Goal: Navigation & Orientation: Find specific page/section

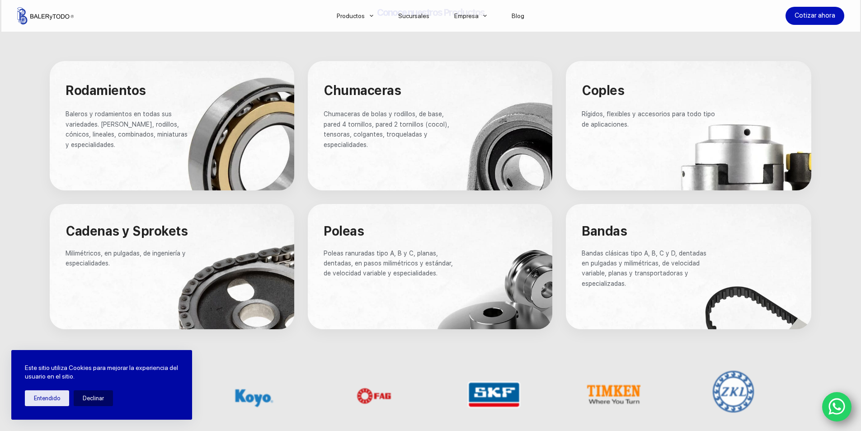
scroll to position [542, 0]
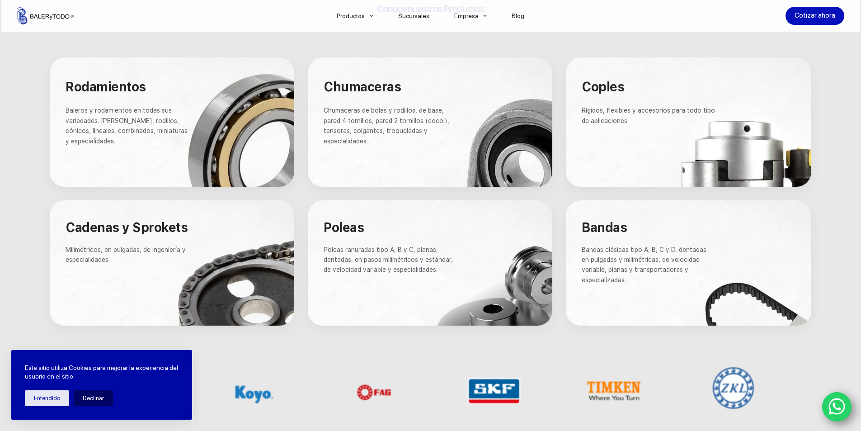
click at [481, 240] on div at bounding box center [430, 262] width 245 height 125
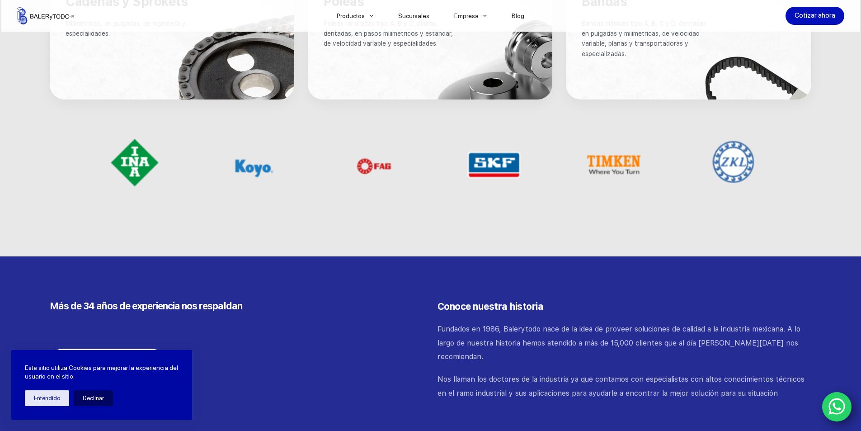
scroll to position [588, 0]
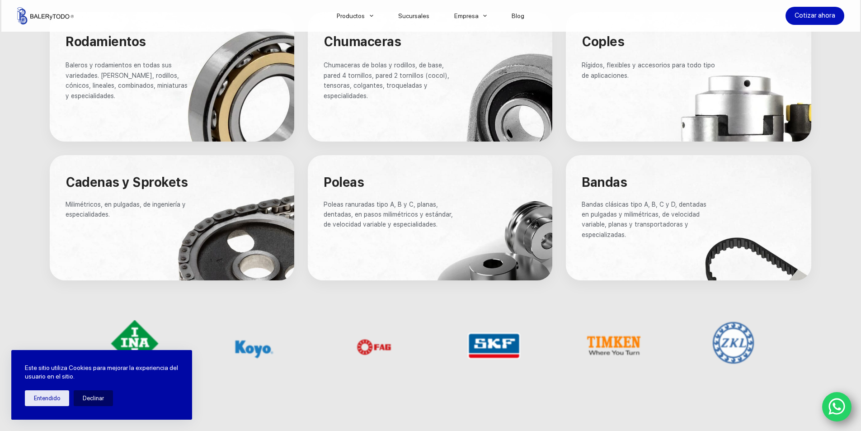
click at [398, 214] on span "Poleas ranuradas tipo A, B y C, planas, dentadas, en pasos milimétricos y están…" at bounding box center [389, 215] width 131 height 28
click at [354, 196] on div at bounding box center [430, 217] width 245 height 125
click at [340, 186] on span "Poleas" at bounding box center [344, 181] width 40 height 15
click at [443, 209] on p "Poleas ranuradas tipo A, B y C, planas, dentadas, en pasos milimétricos y están…" at bounding box center [390, 214] width 133 height 30
click at [437, 226] on span "Poleas ranuradas tipo A, B y C, planas, dentadas, en pasos milimétricos y están…" at bounding box center [389, 215] width 131 height 28
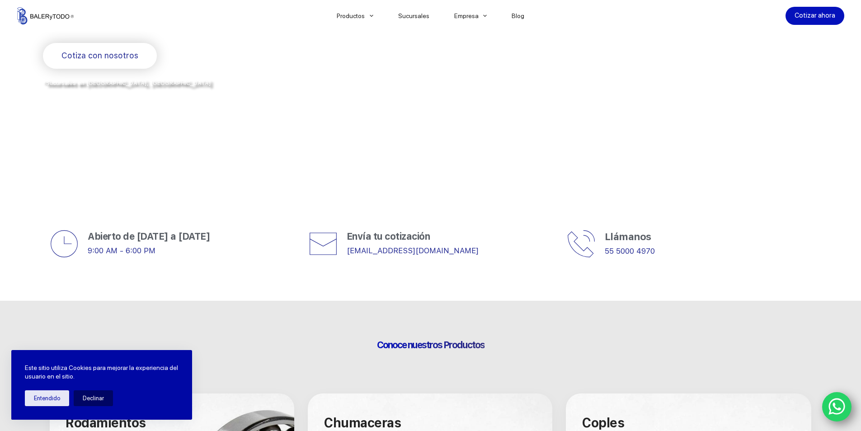
scroll to position [0, 0]
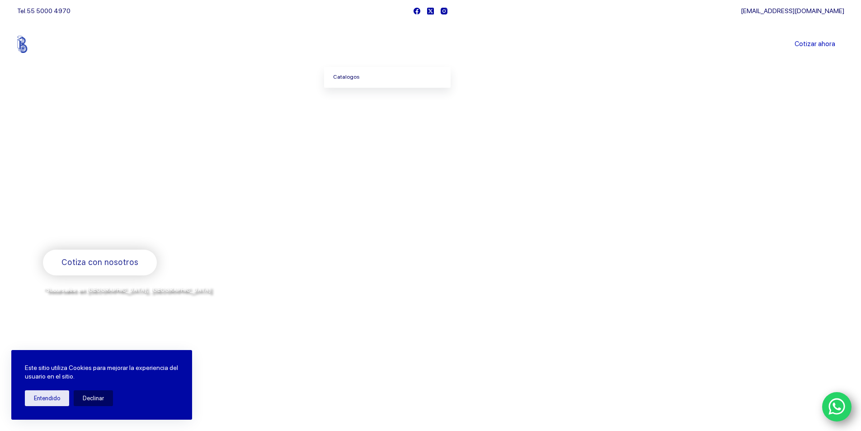
click at [351, 80] on link "Catalogos" at bounding box center [387, 77] width 127 height 21
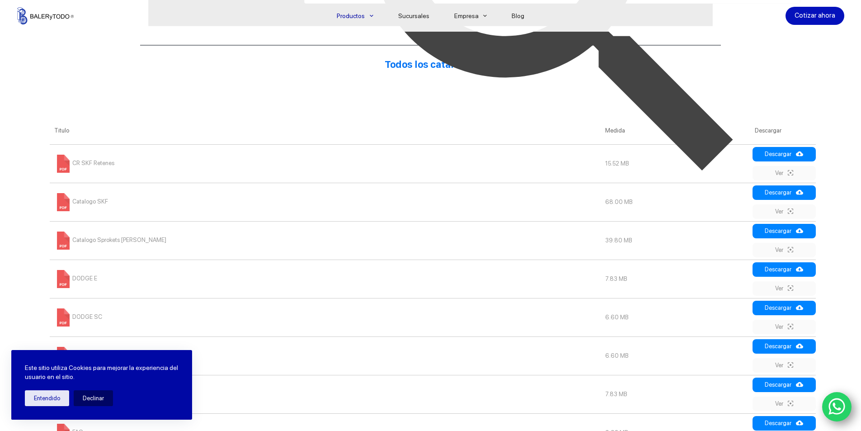
scroll to position [373, 0]
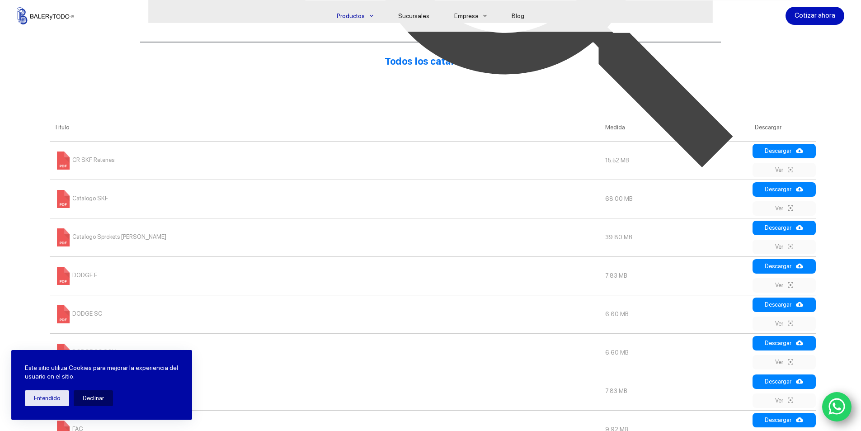
click at [52, 400] on button "Entendido" at bounding box center [47, 398] width 44 height 16
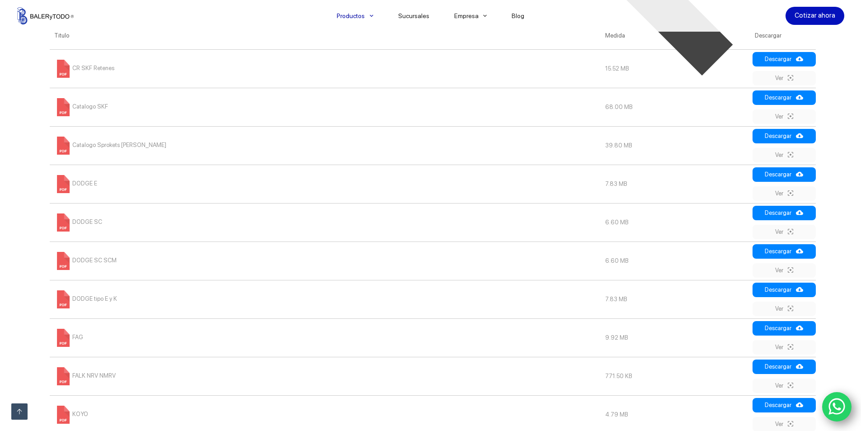
scroll to position [644, 0]
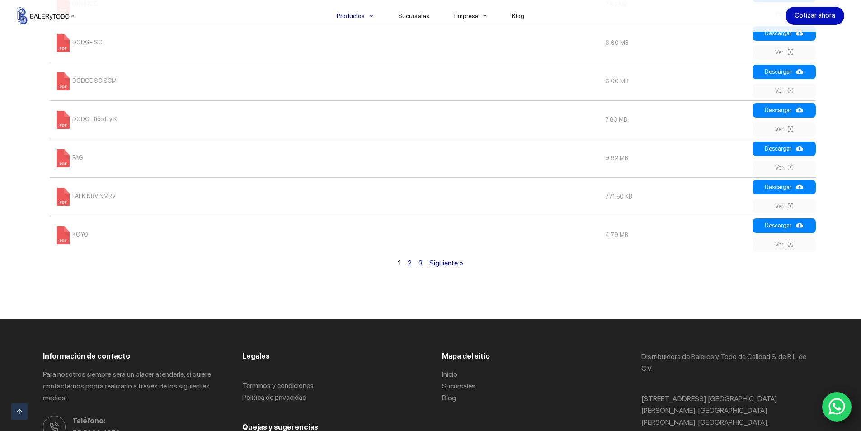
click at [410, 266] on link "2" at bounding box center [410, 263] width 4 height 9
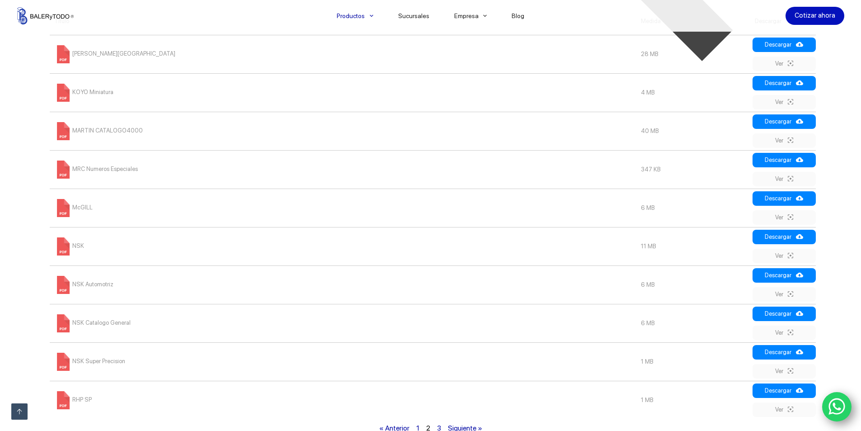
scroll to position [504, 0]
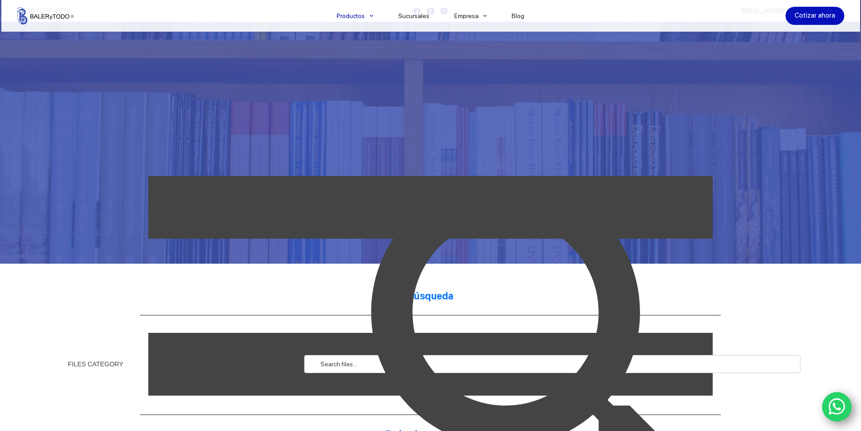
scroll to position [463, 0]
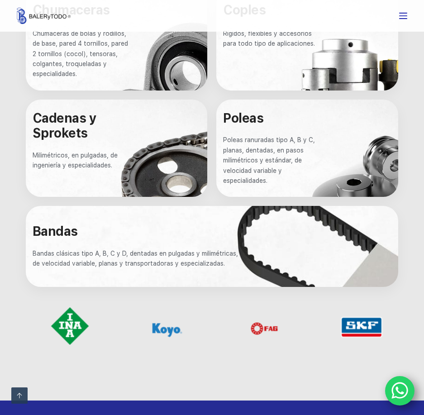
scroll to position [588, 0]
